Goal: Navigation & Orientation: Locate item on page

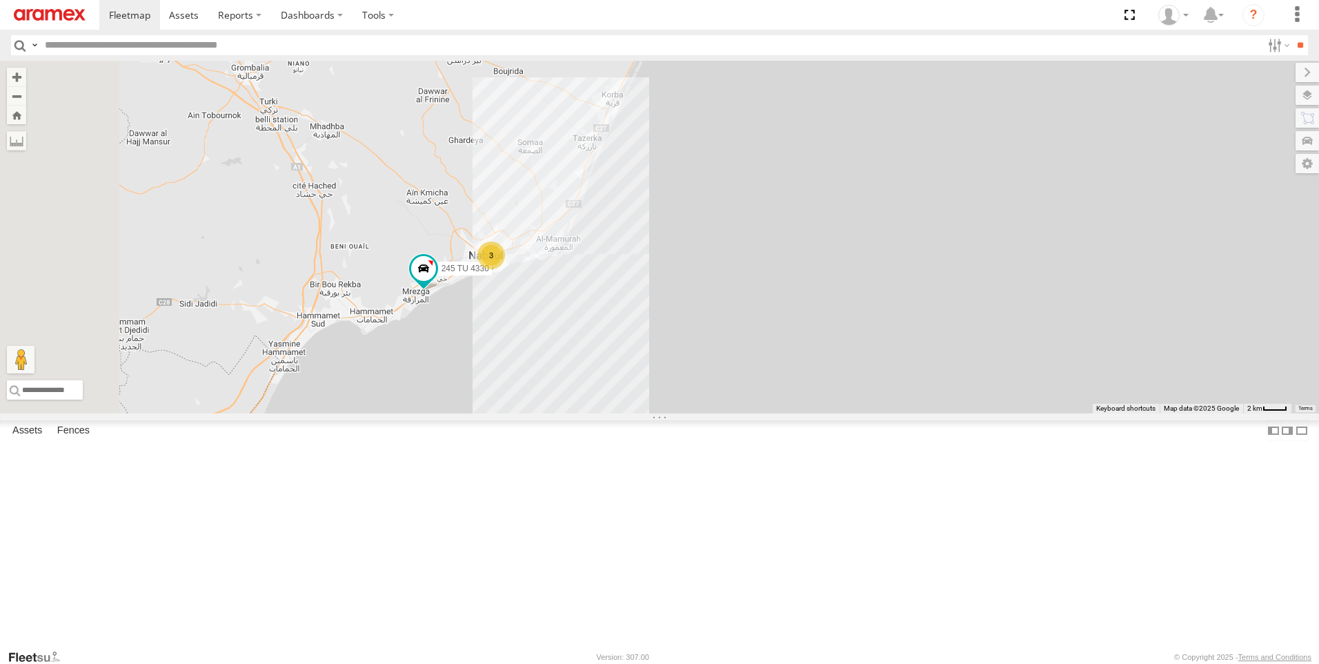
drag, startPoint x: 905, startPoint y: 359, endPoint x: 939, endPoint y: 349, distance: 35.2
click at [939, 354] on div "241 TU 2027 247 TU 7028 231 TU 3162 245 TU 4330 3" at bounding box center [659, 237] width 1319 height 352
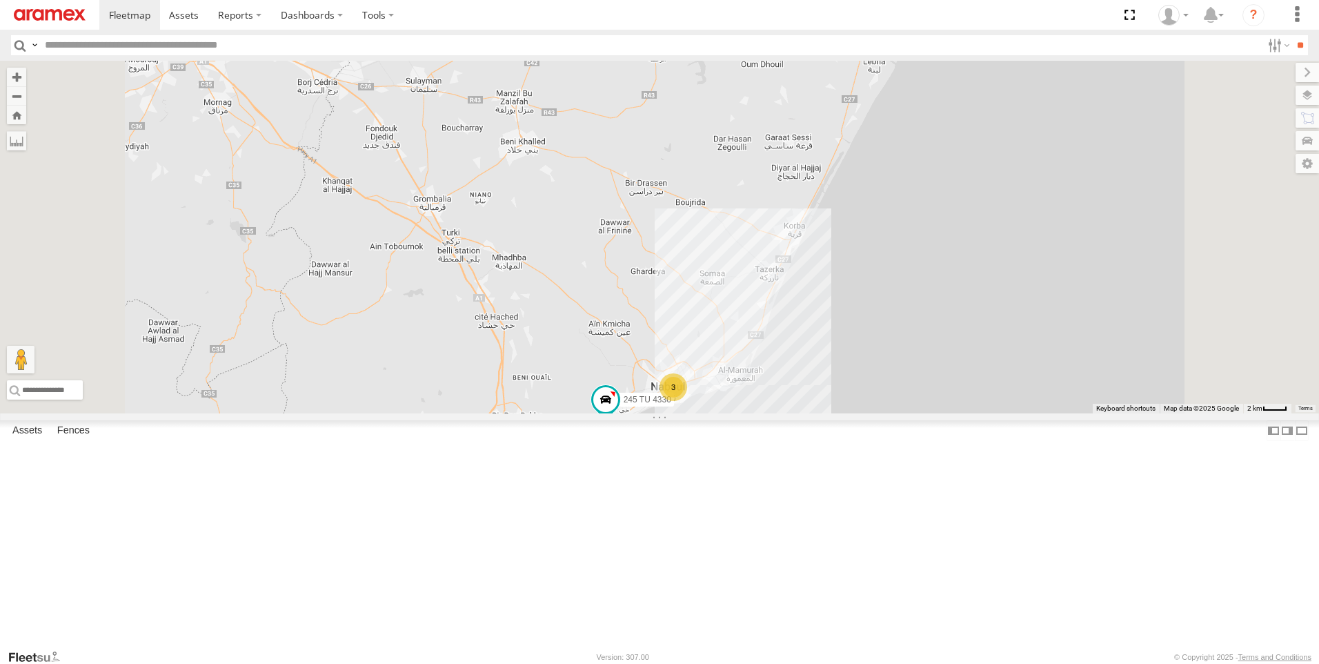
drag, startPoint x: 760, startPoint y: 277, endPoint x: 782, endPoint y: 487, distance: 210.8
click at [782, 413] on div "241 TU 2027 247 TU 7028 231 TU 3162 245 TU 4330 3" at bounding box center [659, 237] width 1319 height 352
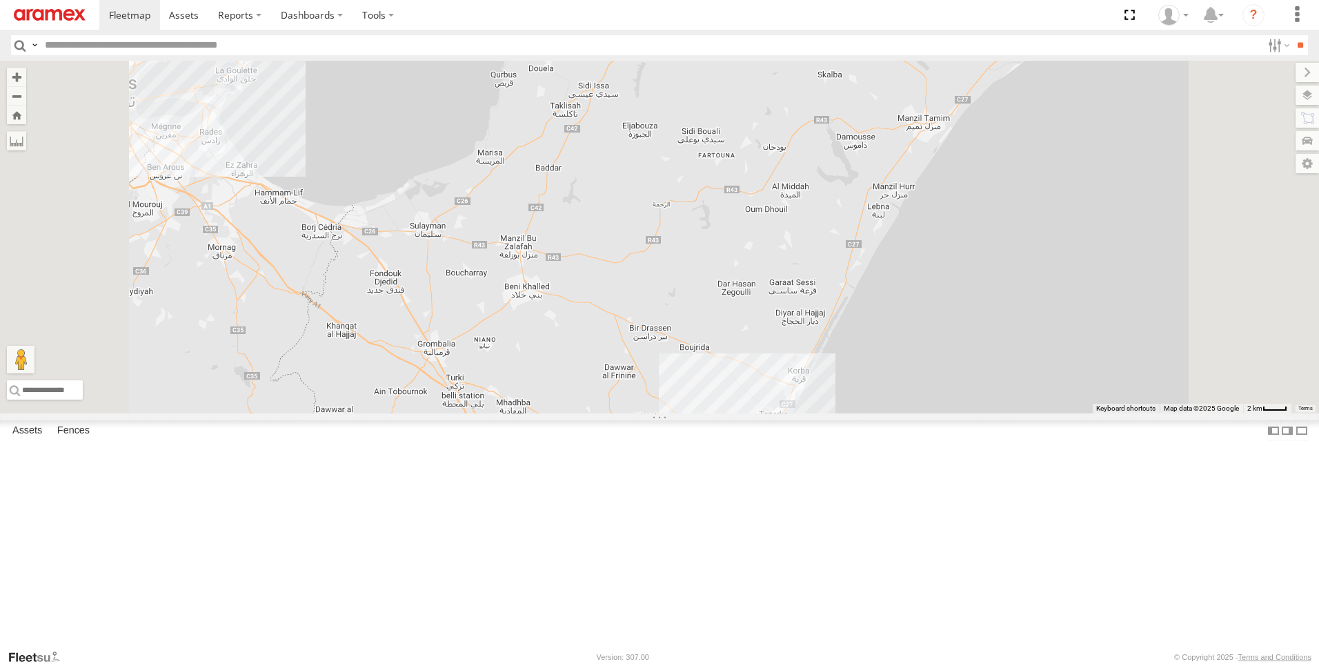
drag, startPoint x: 782, startPoint y: 415, endPoint x: 782, endPoint y: 468, distance: 53.8
click at [782, 413] on div "241 TU 2027 247 TU 7028 231 TU 3162 245 TU 4330 3" at bounding box center [659, 237] width 1319 height 352
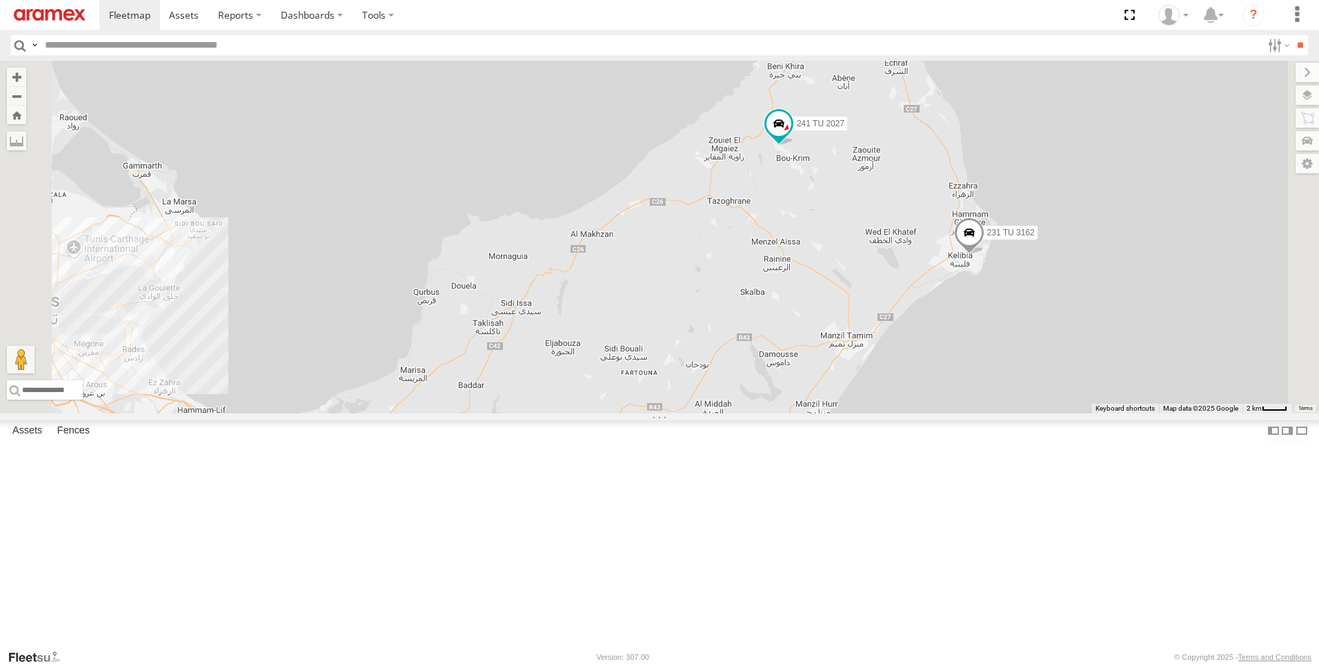
drag, startPoint x: 960, startPoint y: 357, endPoint x: 875, endPoint y: 487, distance: 155.0
click at [884, 413] on div "241 TU 2027 247 TU 7028 231 TU 3162 245 TU 4330 3" at bounding box center [659, 237] width 1319 height 352
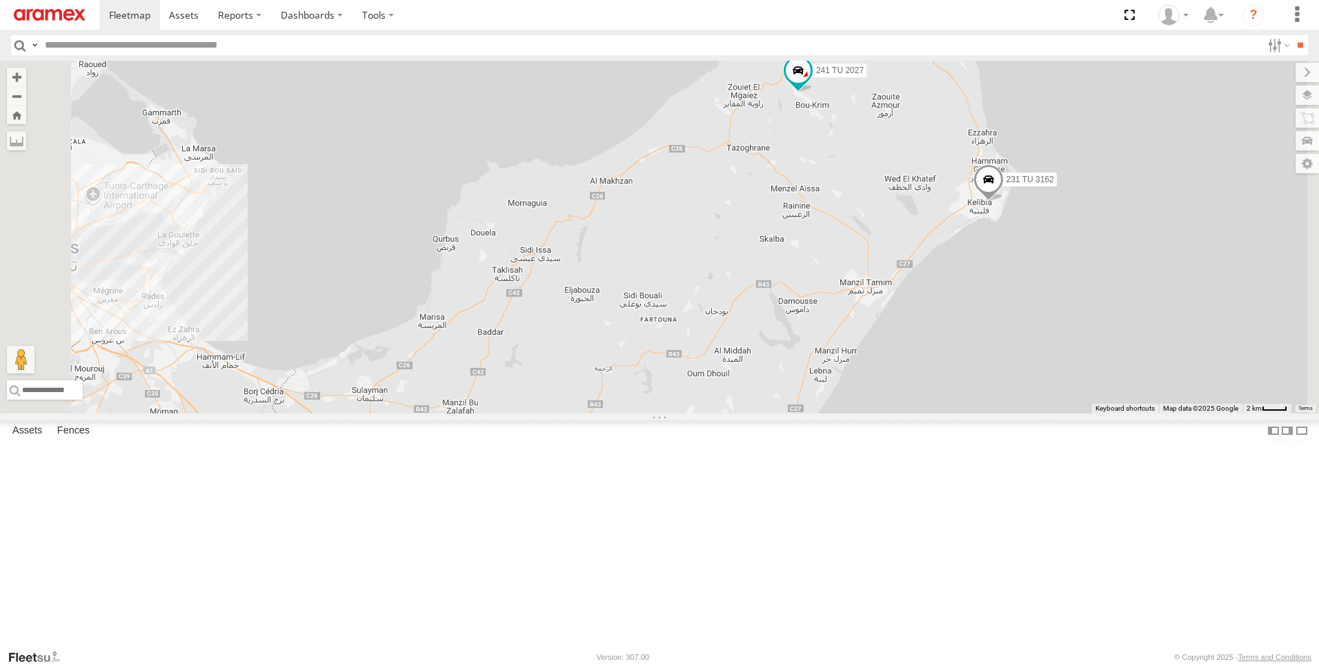
drag, startPoint x: 735, startPoint y: 508, endPoint x: 755, endPoint y: 450, distance: 61.9
click at [755, 413] on div "241 TU 2027 247 TU 7028 231 TU 3162 245 TU 4330 3" at bounding box center [659, 237] width 1319 height 352
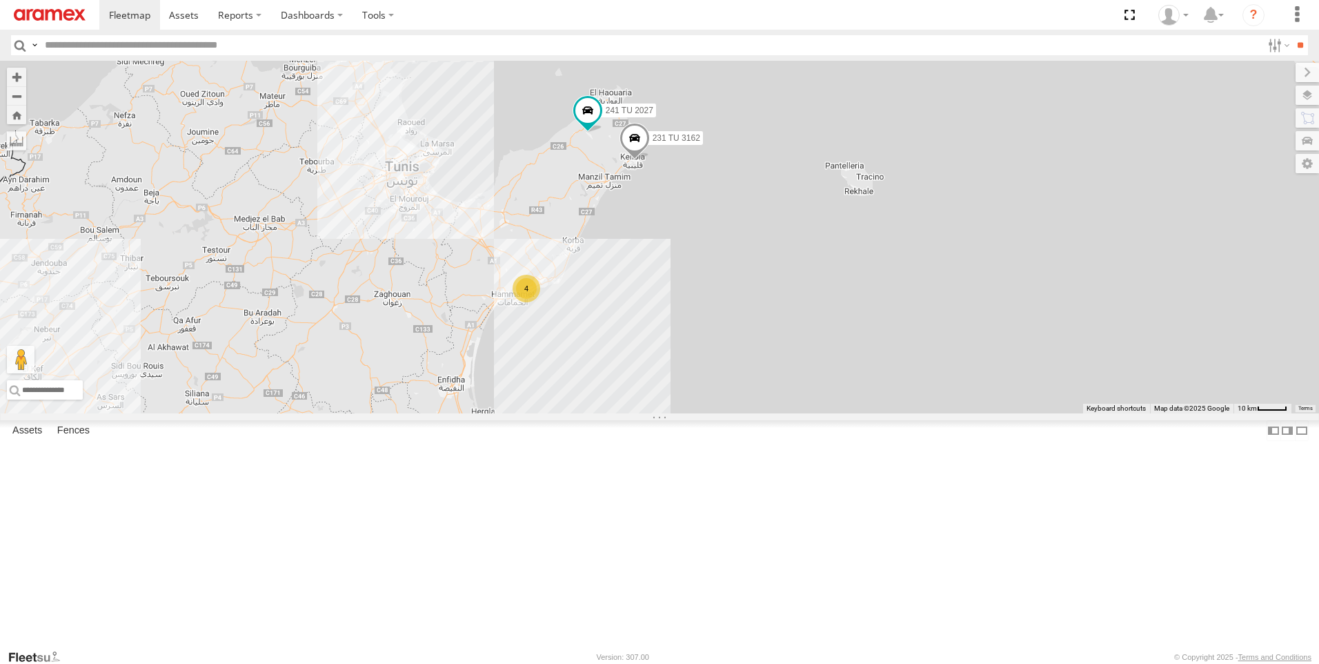
drag, startPoint x: 732, startPoint y: 401, endPoint x: 597, endPoint y: 484, distance: 158.3
click at [597, 413] on div "241 TU 2027 247 TU 7028 231 TU 3162 4" at bounding box center [659, 237] width 1319 height 352
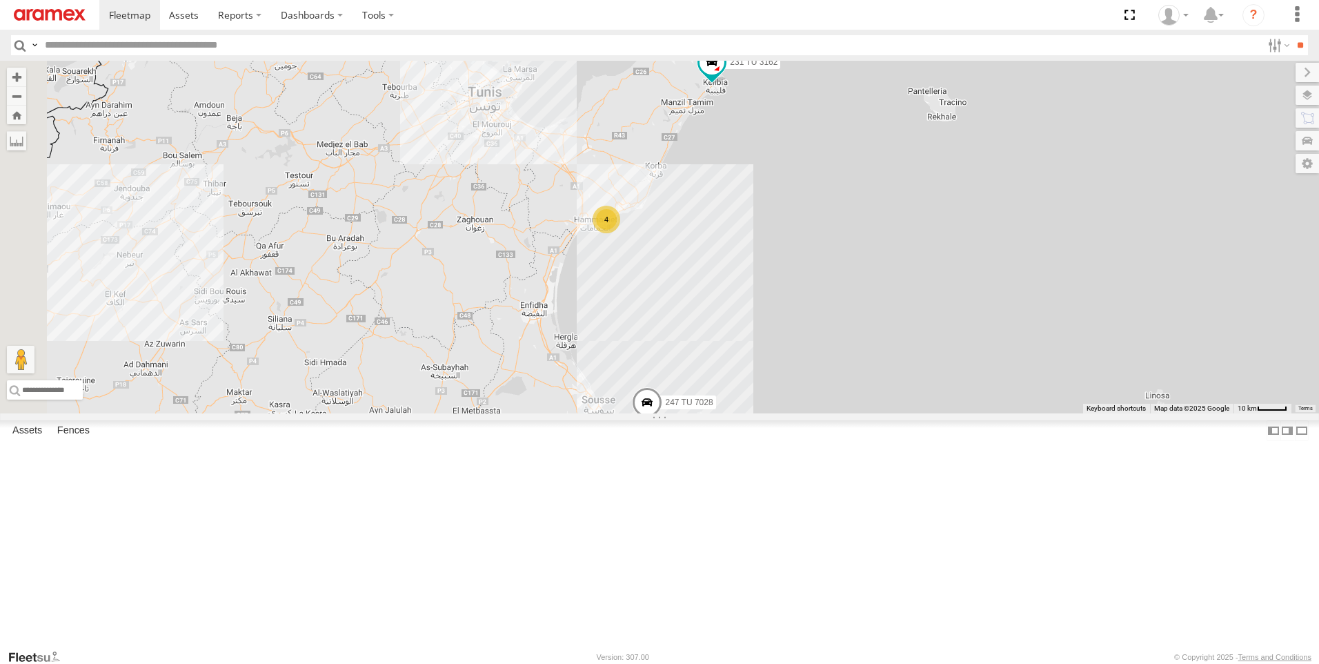
click at [704, 127] on div "241 TU 2027 247 TU 7028 231 TU 3162 4" at bounding box center [659, 237] width 1319 height 352
